Goal: Information Seeking & Learning: Understand process/instructions

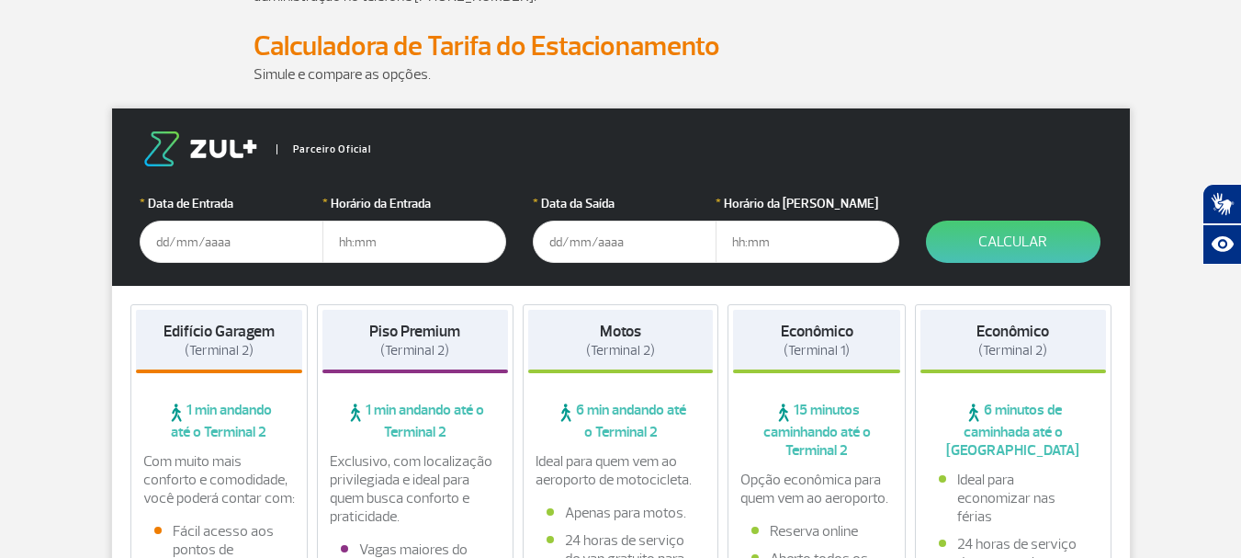
scroll to position [184, 0]
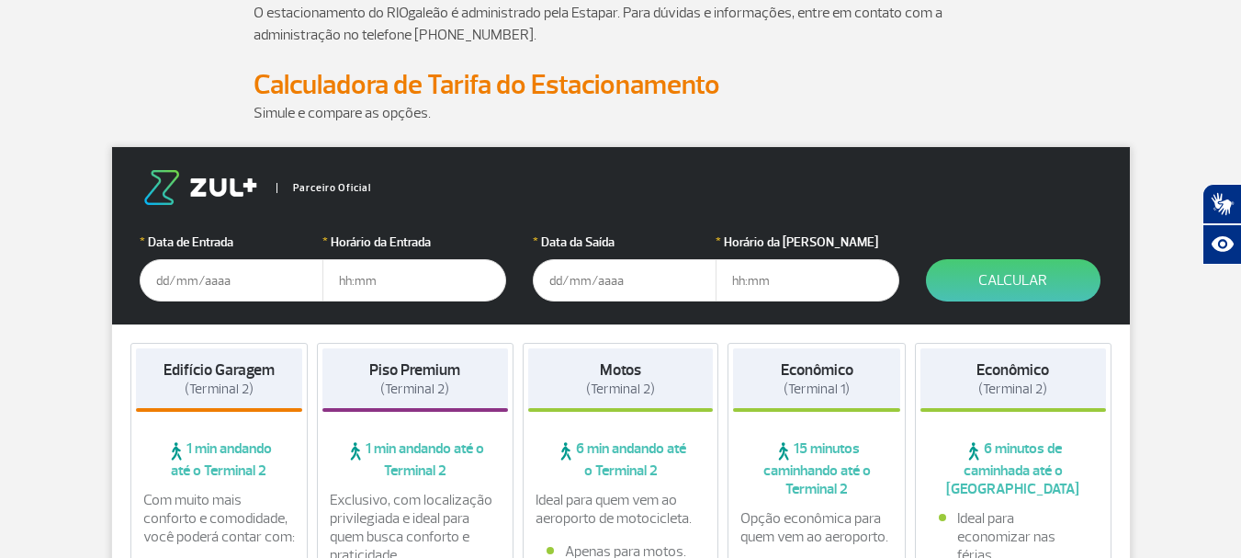
click at [288, 277] on input "text" at bounding box center [232, 280] width 184 height 42
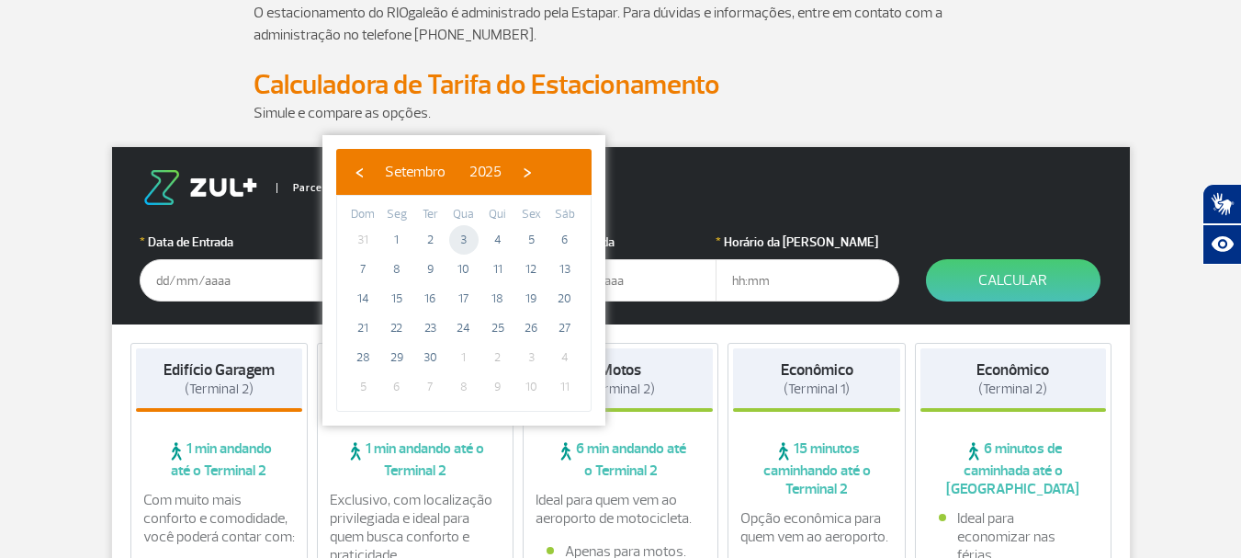
click at [458, 240] on span "3" at bounding box center [463, 239] width 29 height 29
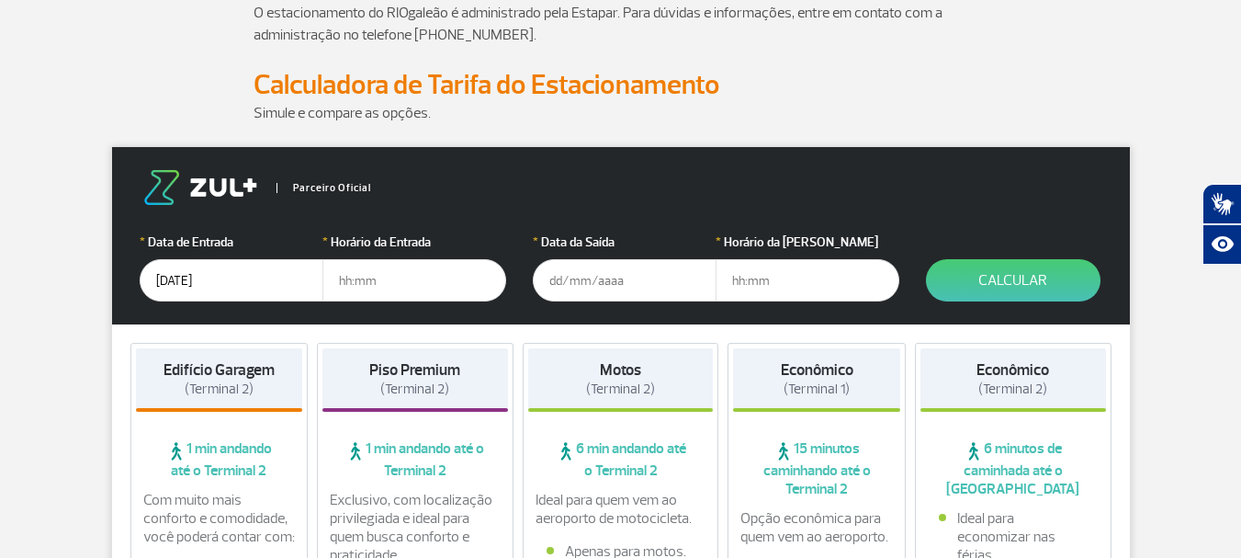
click at [308, 283] on input "[DATE]" at bounding box center [232, 280] width 184 height 42
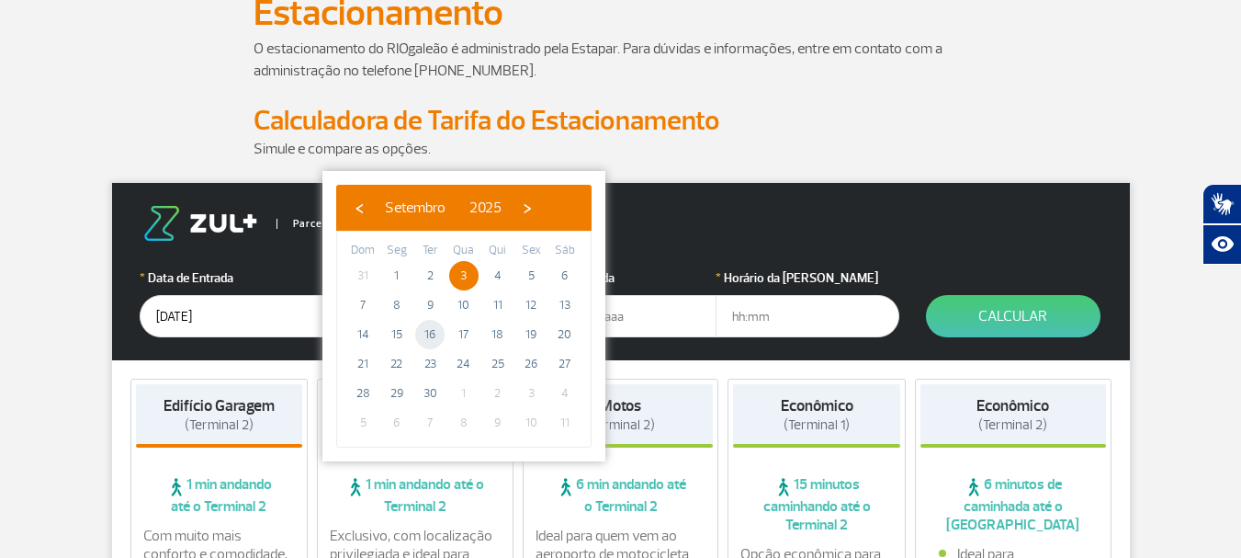
scroll to position [138, 0]
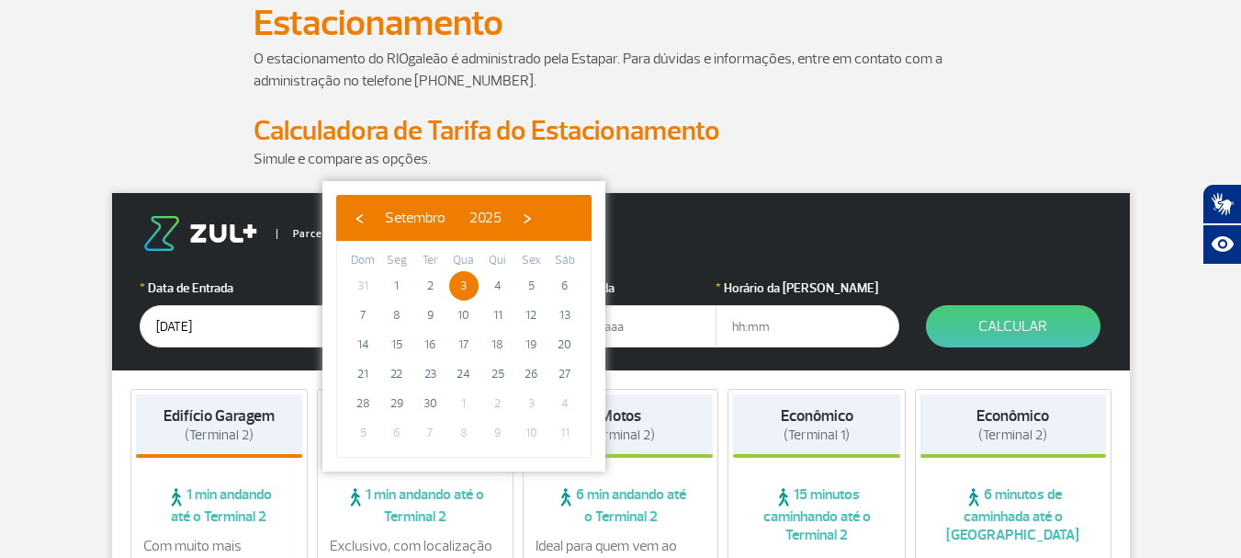
click at [279, 320] on input "[DATE]" at bounding box center [232, 326] width 184 height 42
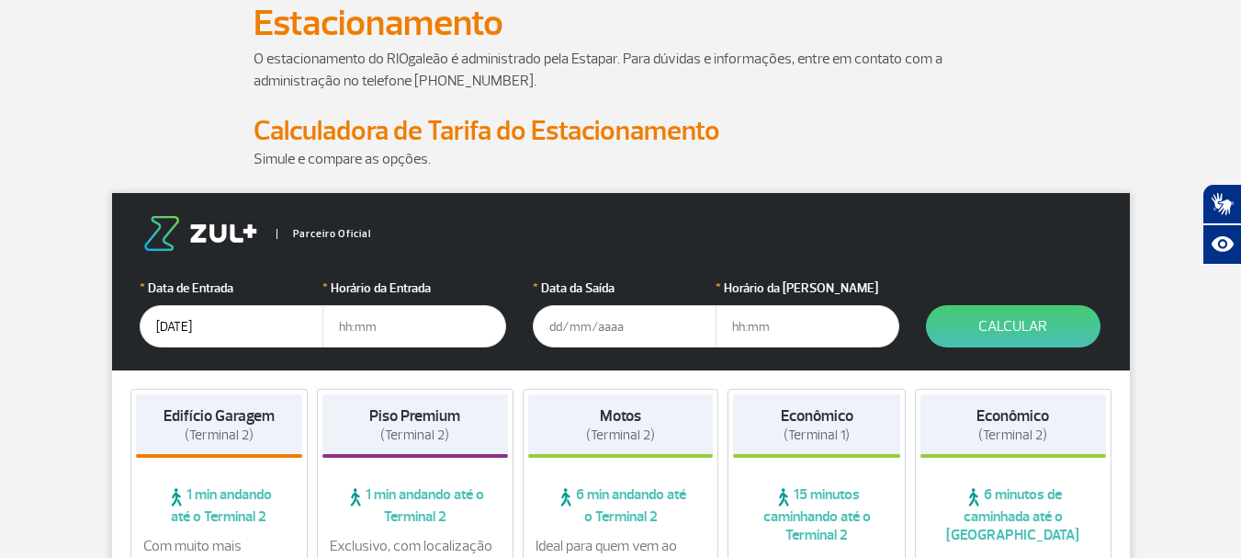
click at [278, 325] on input "[DATE]" at bounding box center [232, 326] width 184 height 42
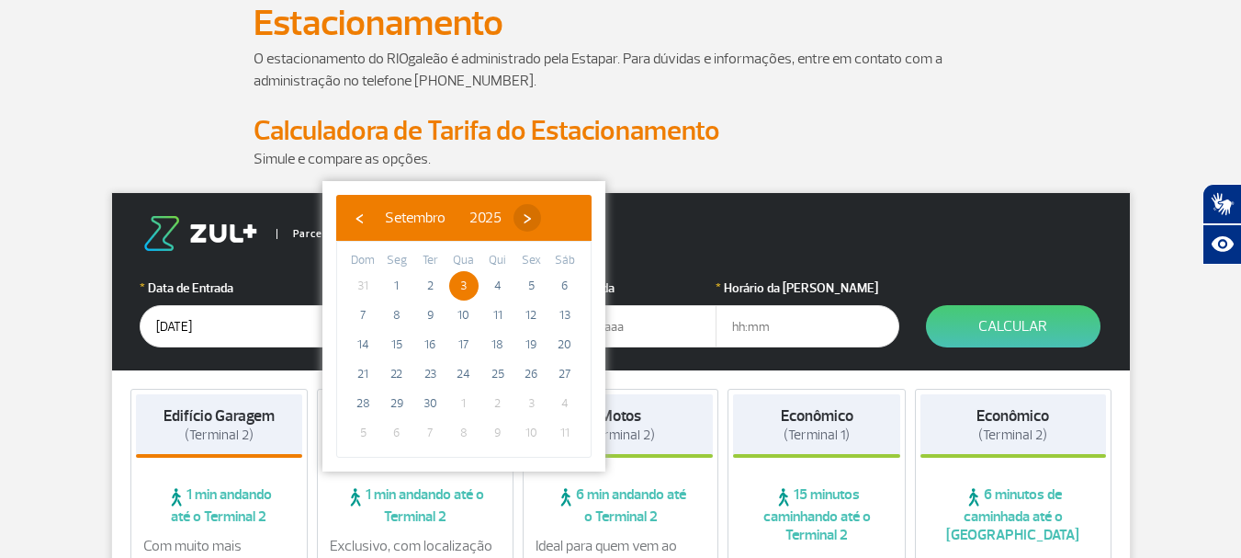
click at [541, 217] on span "›" at bounding box center [528, 218] width 28 height 28
click at [526, 283] on span "3" at bounding box center [530, 285] width 29 height 29
type input "[DATE]"
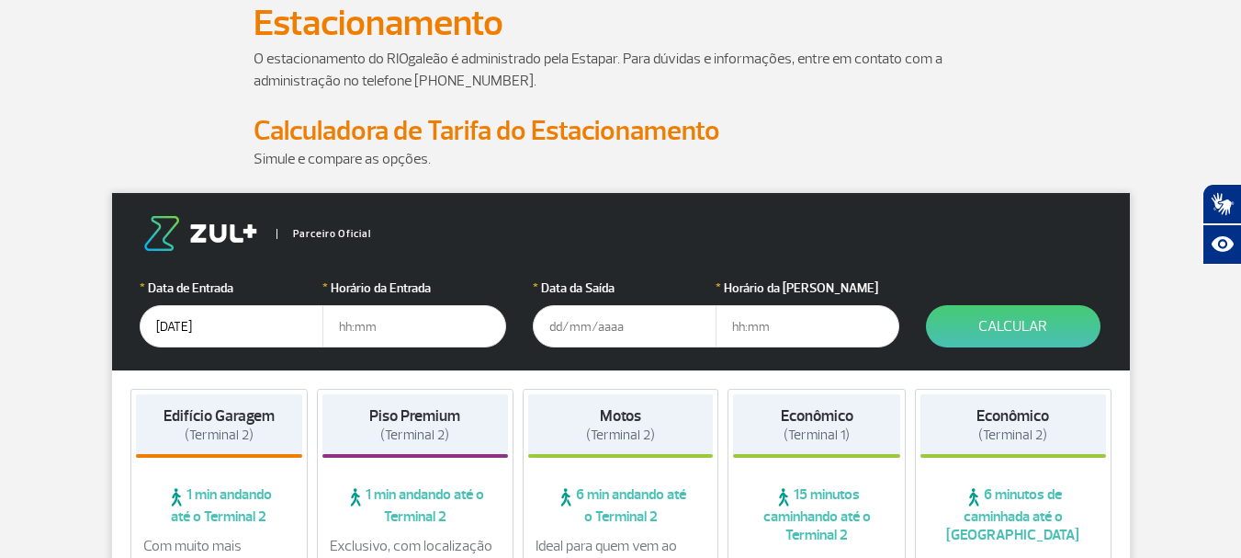
click at [436, 333] on input "text" at bounding box center [414, 326] width 184 height 42
type input "3"
type input "20"
click at [580, 319] on input "text" at bounding box center [625, 326] width 184 height 42
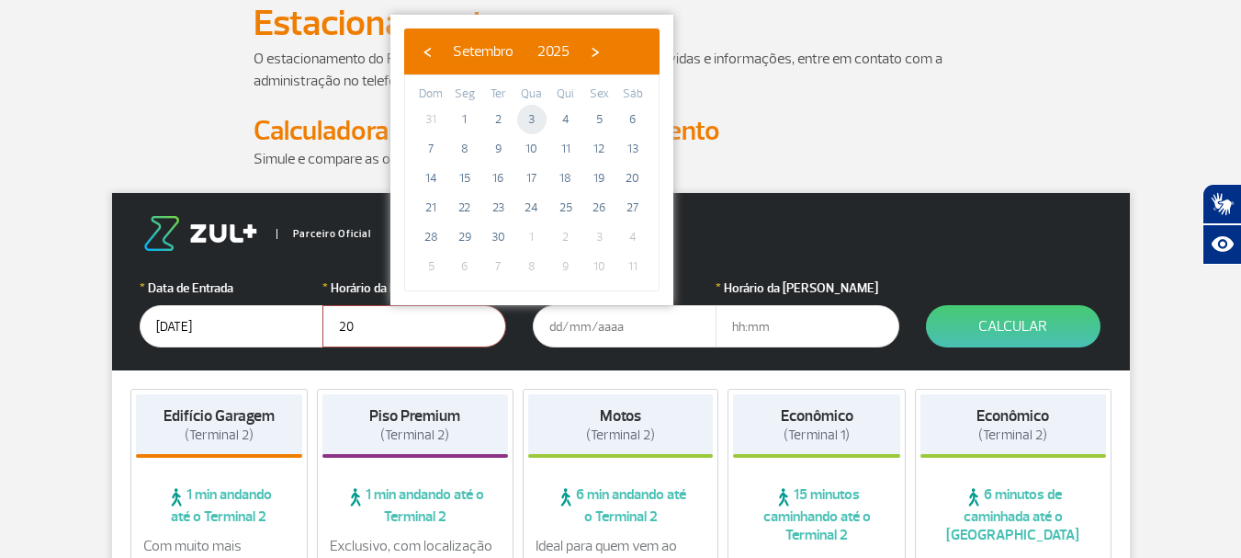
click at [531, 113] on span "3" at bounding box center [531, 119] width 29 height 29
type input "[DATE]"
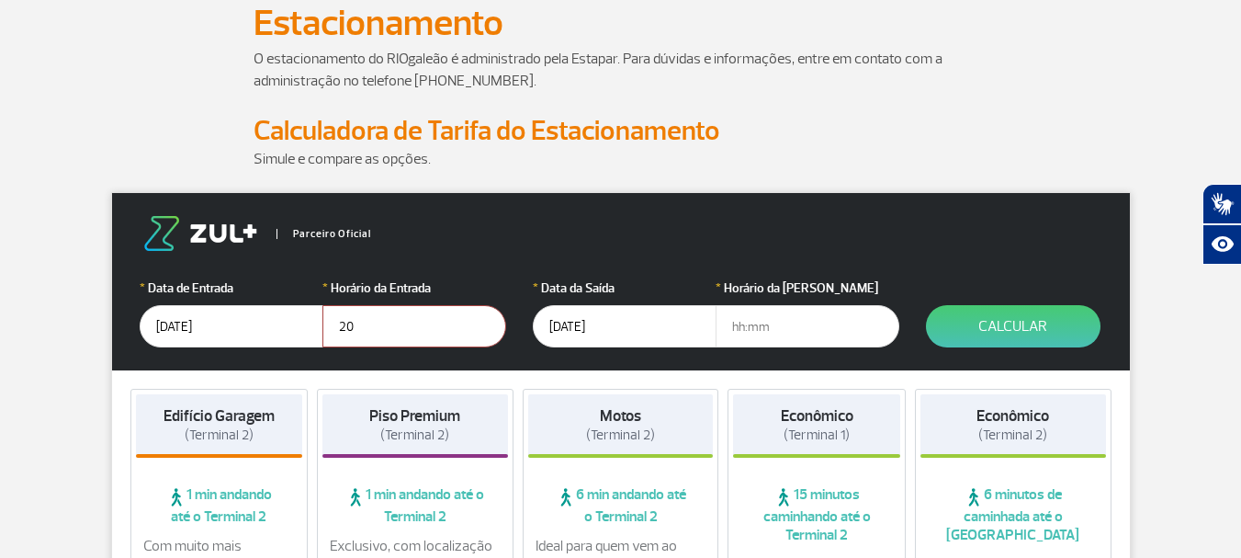
click at [743, 322] on input "text" at bounding box center [808, 326] width 184 height 42
type input "22"
click at [987, 326] on button "Calcular" at bounding box center [1013, 326] width 175 height 42
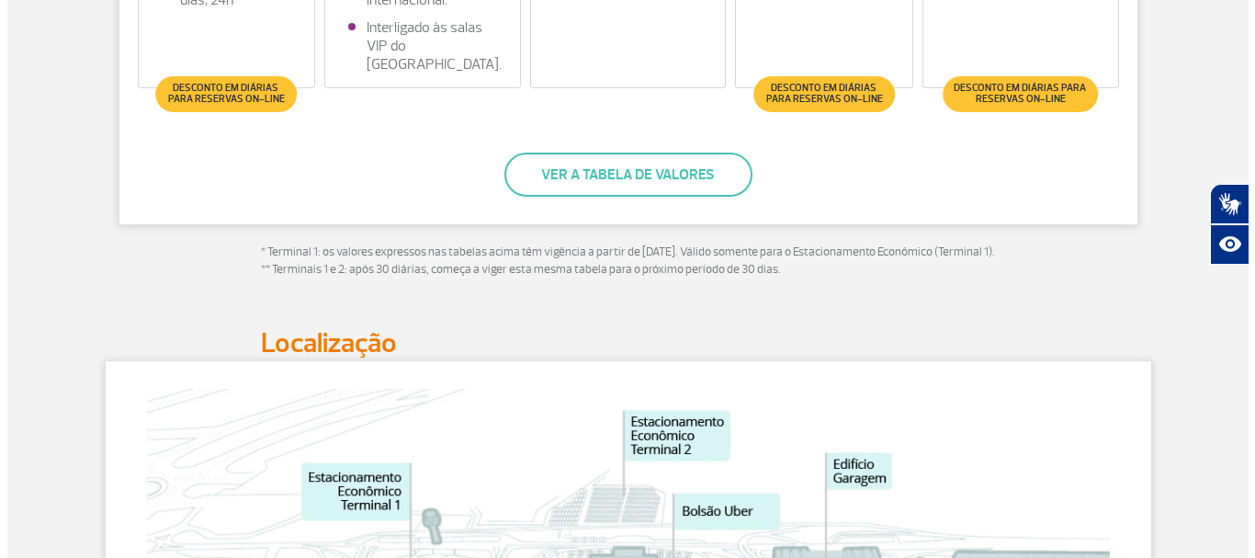
scroll to position [919, 0]
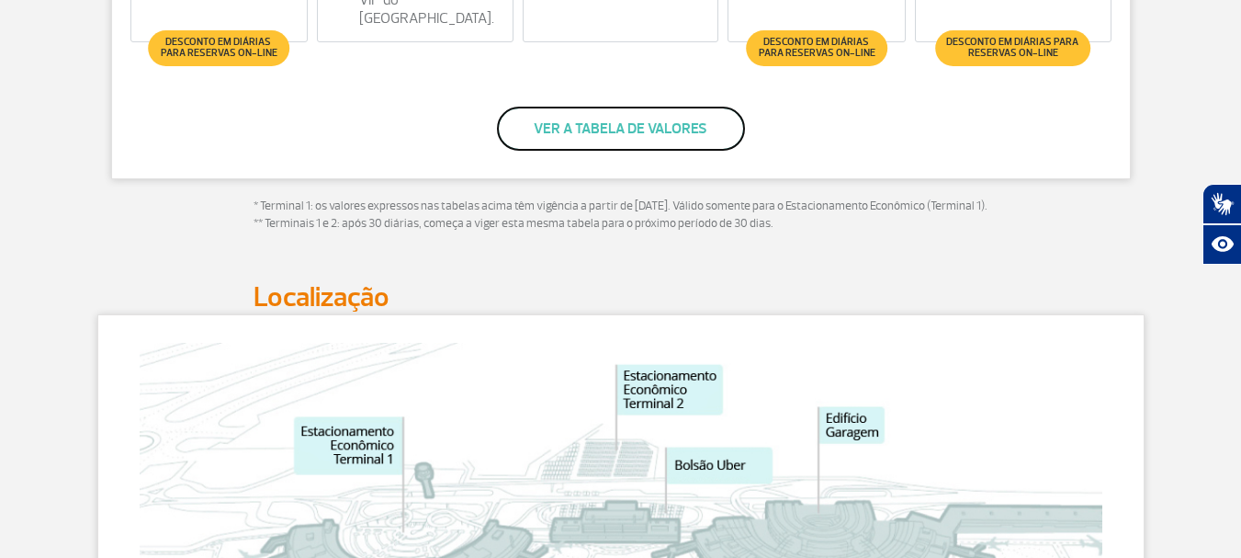
click at [656, 136] on button "Ver a tabela de valores" at bounding box center [621, 129] width 248 height 44
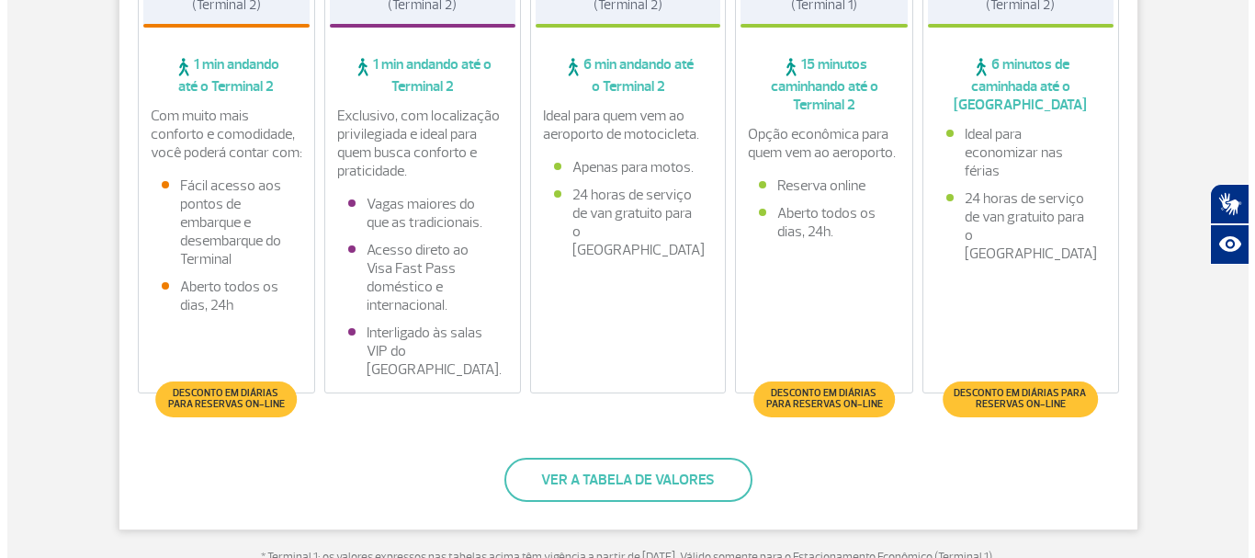
scroll to position [551, 0]
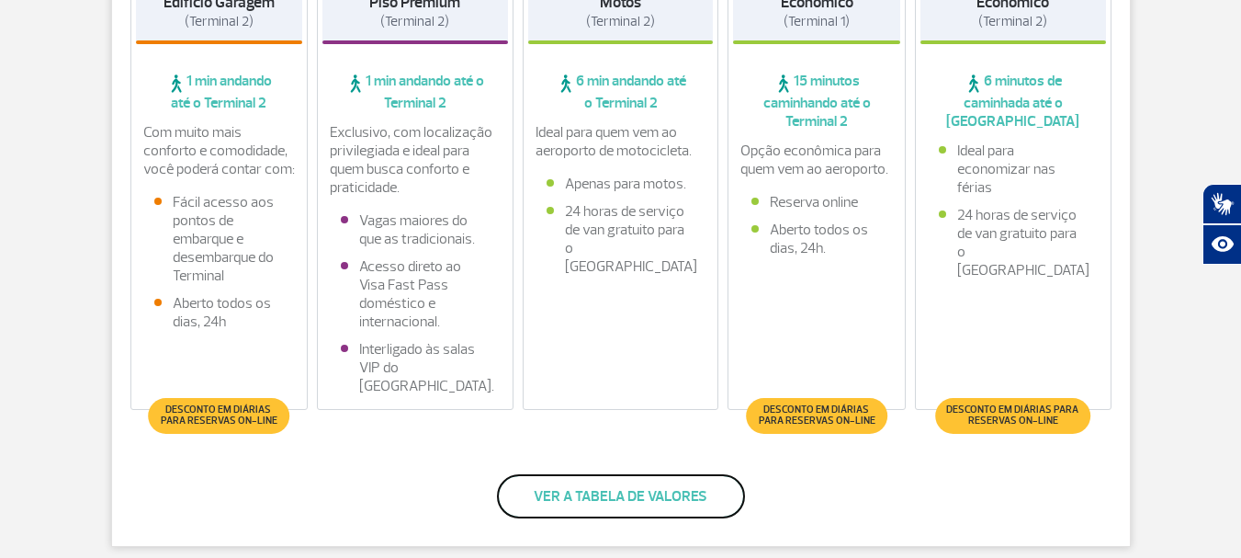
click at [667, 486] on button "Ver a tabela de valores" at bounding box center [621, 496] width 248 height 44
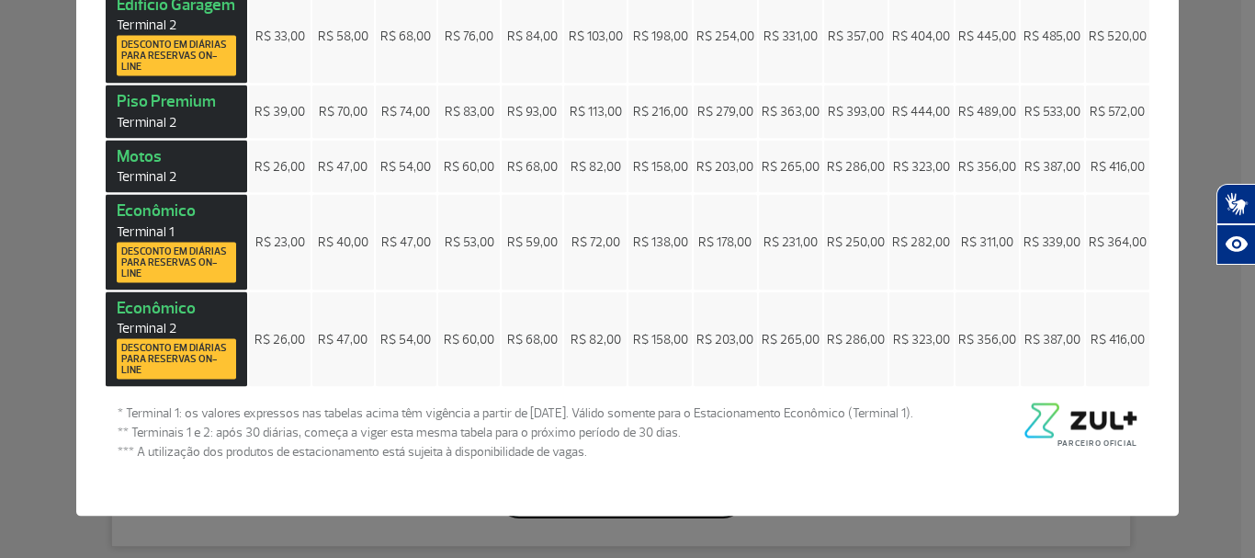
scroll to position [0, 0]
